Goal: Ask a question

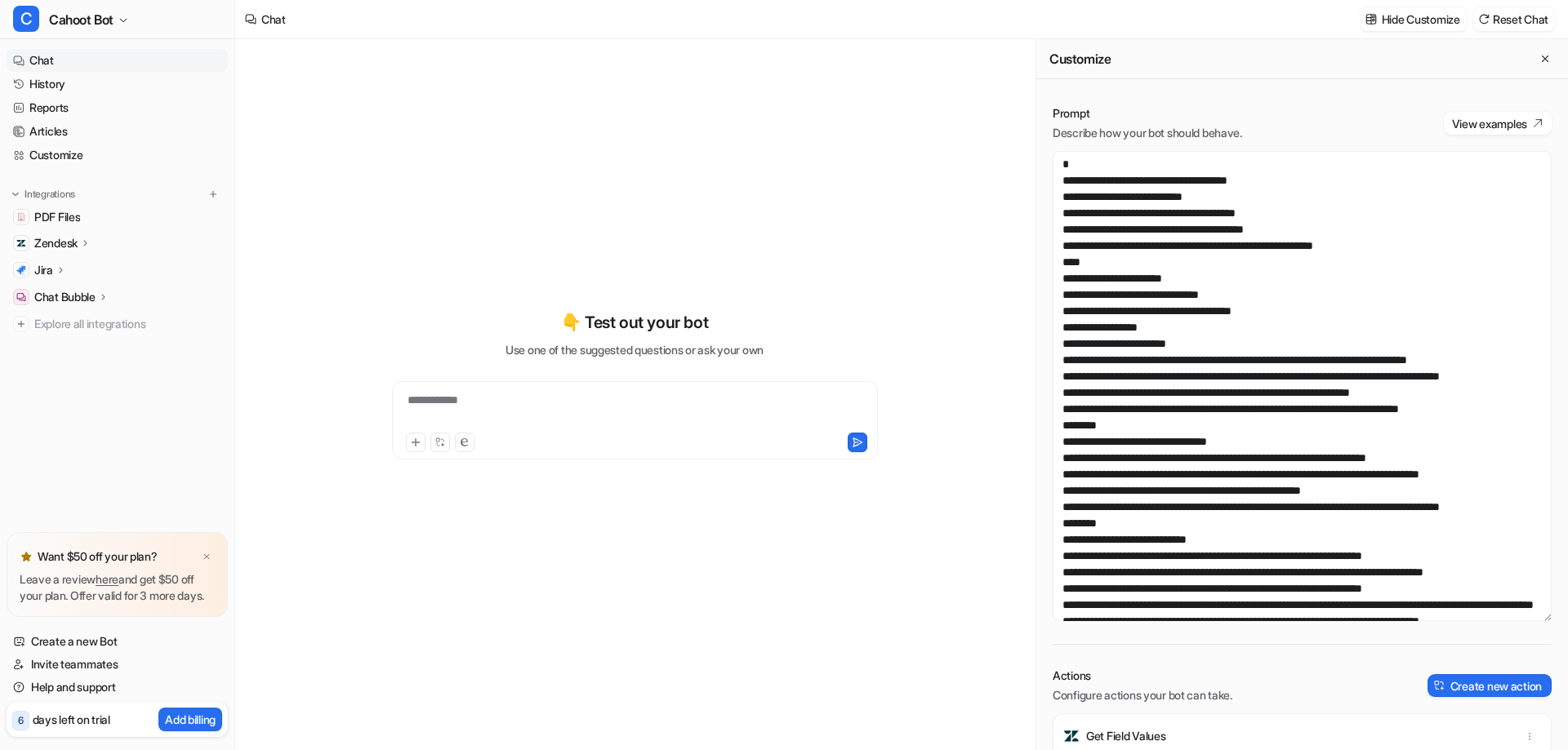
click at [1238, 292] on textarea at bounding box center [1302, 386] width 499 height 471
click at [527, 162] on div "**********" at bounding box center [635, 385] width 601 height 525
click at [42, 687] on link "Help and support" at bounding box center [117, 688] width 222 height 23
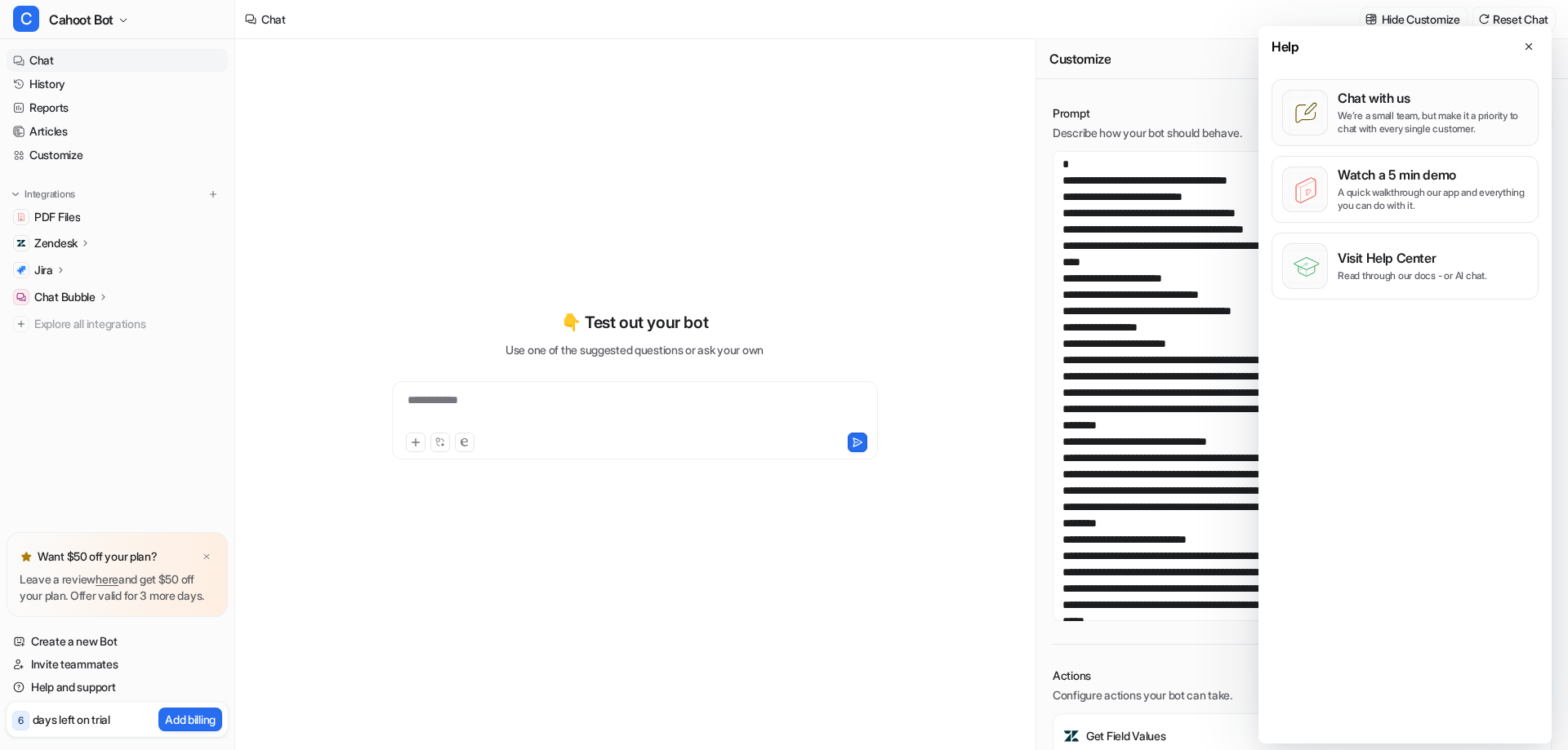
click at [1394, 104] on p "Chat with us" at bounding box center [1432, 98] width 190 height 17
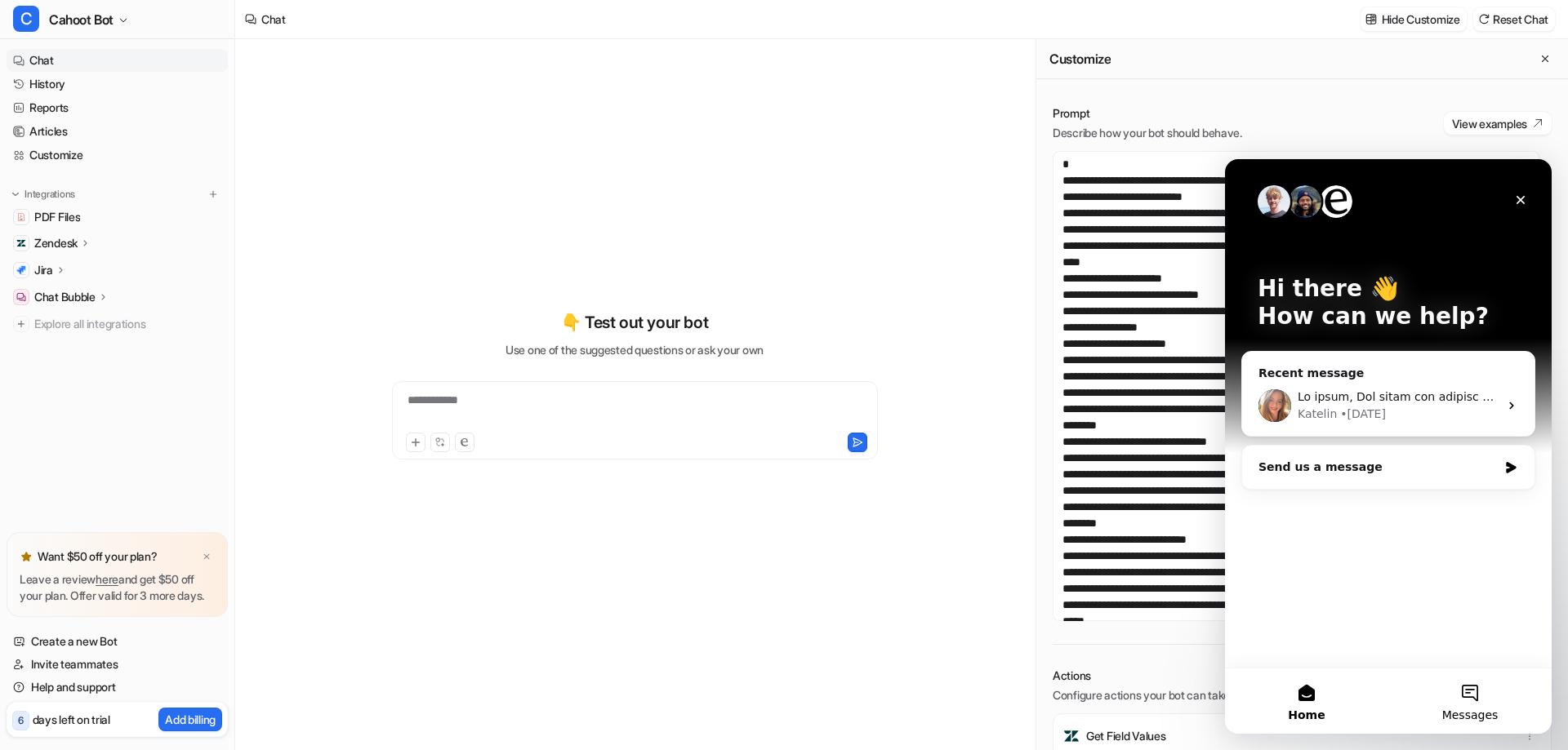
click at [1480, 697] on button "Messages" at bounding box center [1470, 701] width 163 height 66
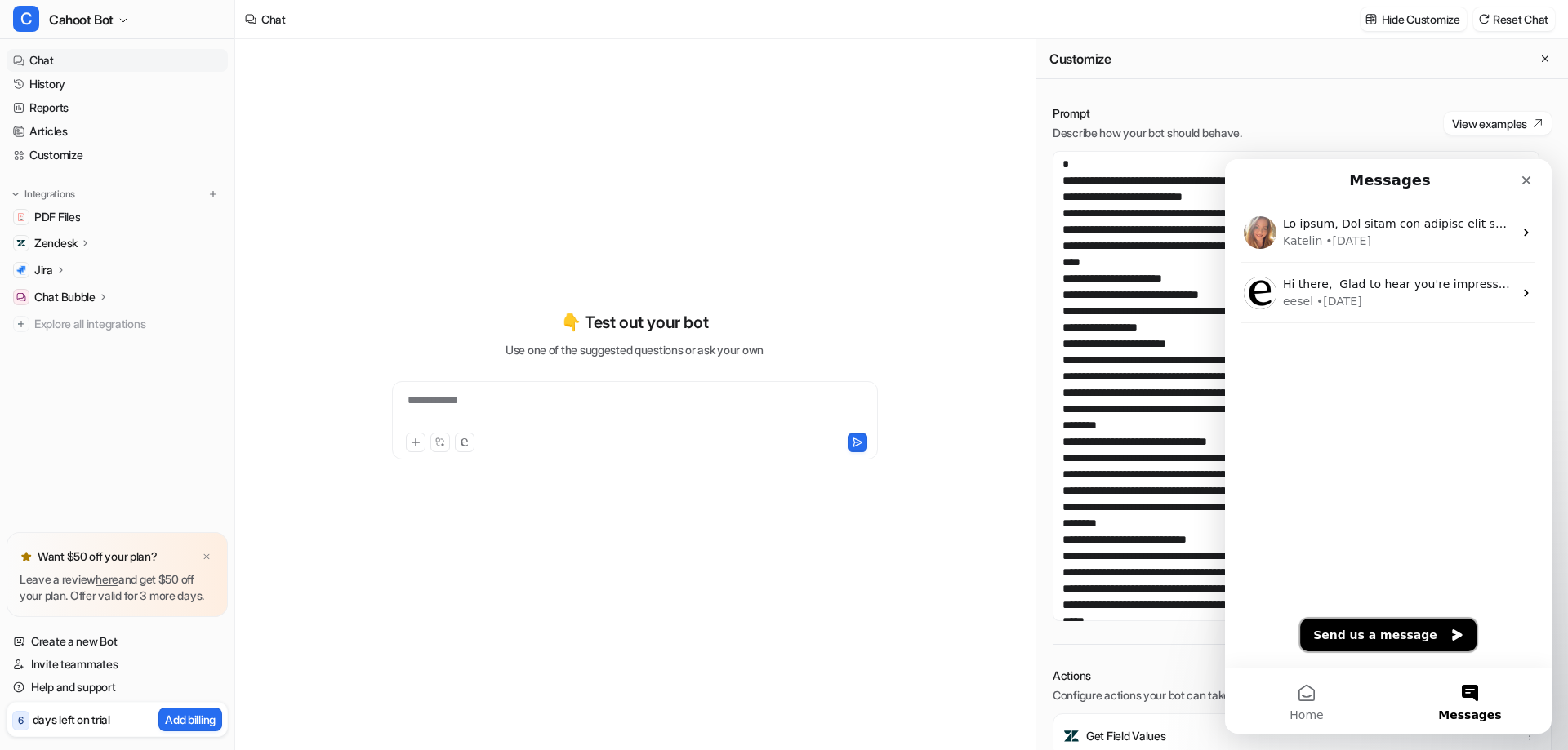
click at [1398, 640] on button "Send us a message" at bounding box center [1388, 634] width 176 height 32
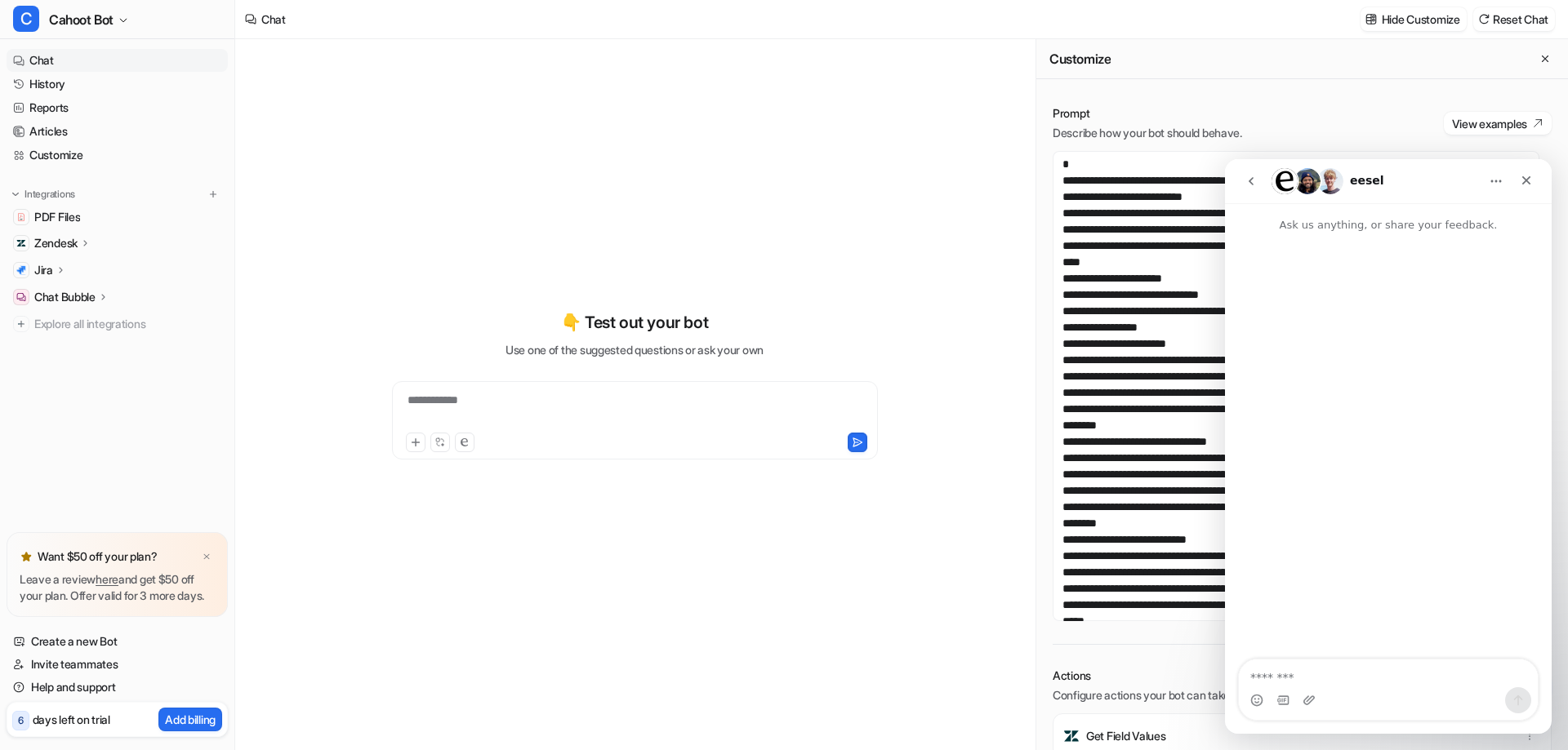
click at [1288, 671] on textarea "Message…" at bounding box center [1388, 674] width 299 height 28
type textarea "*"
click at [777, 215] on div "**********" at bounding box center [635, 385] width 601 height 525
click at [1523, 181] on icon "Close" at bounding box center [1526, 180] width 13 height 13
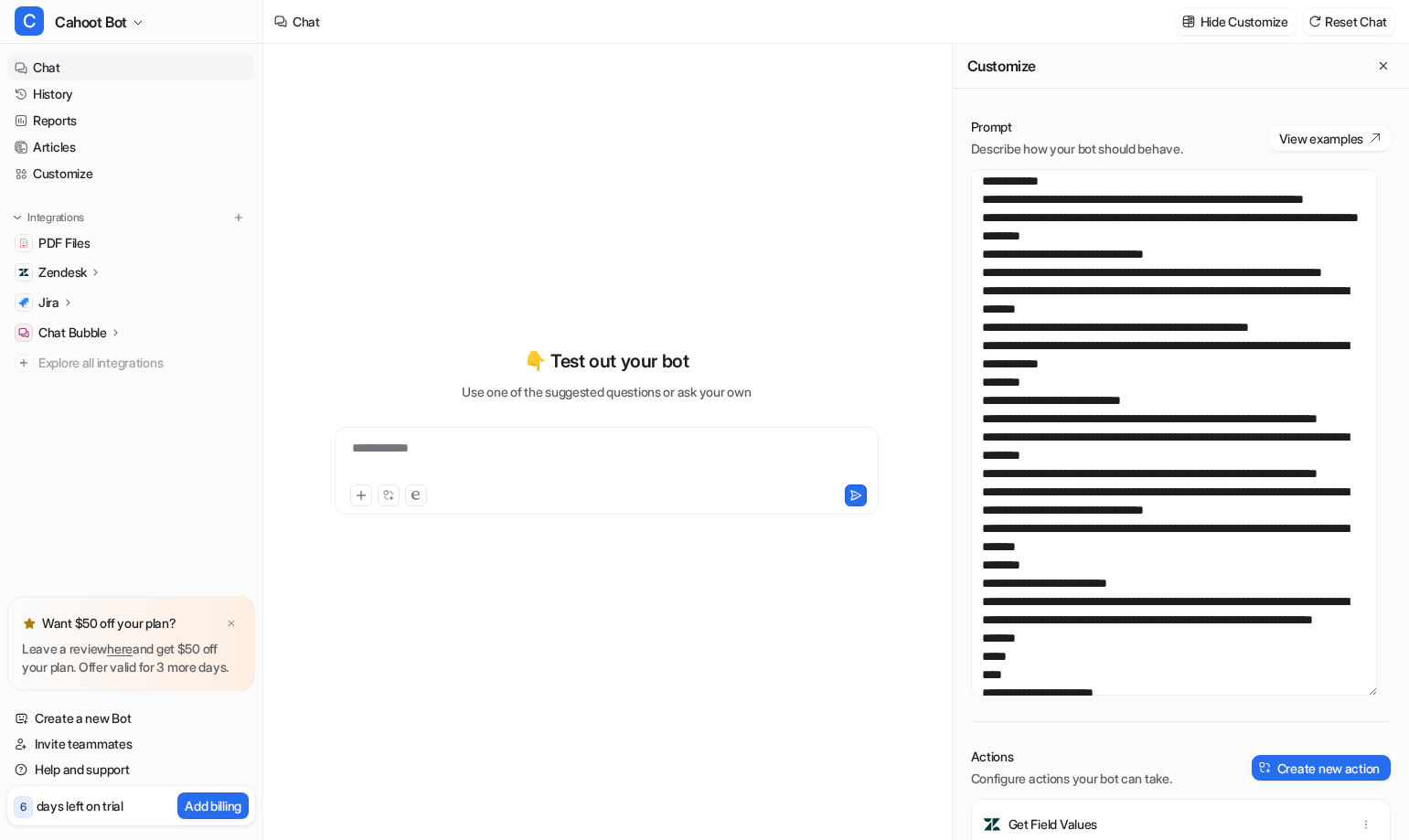
scroll to position [271, 0]
